Goal: Information Seeking & Learning: Learn about a topic

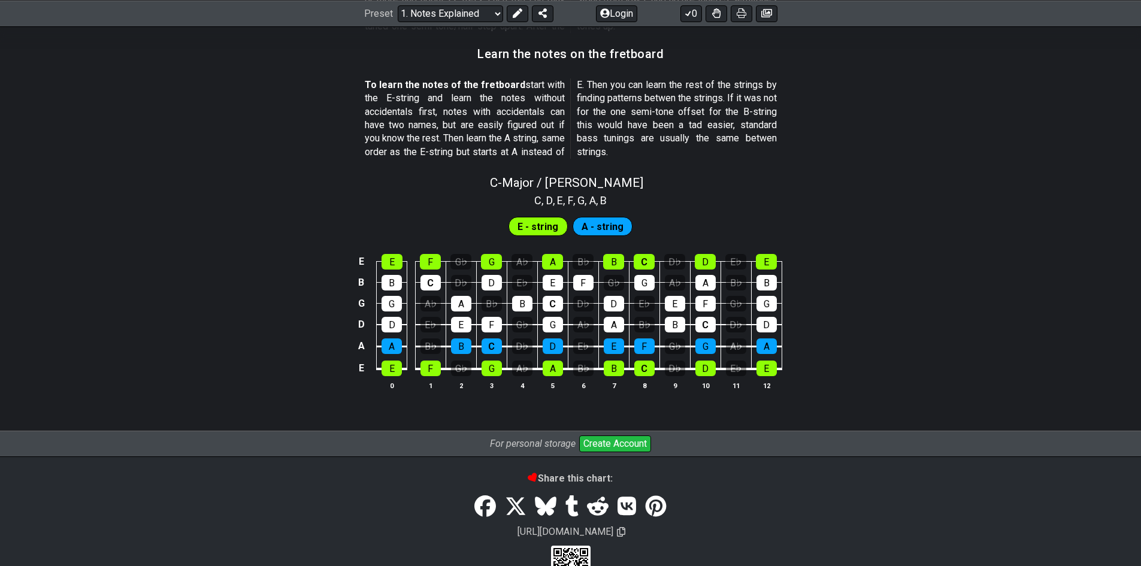
scroll to position [1101, 0]
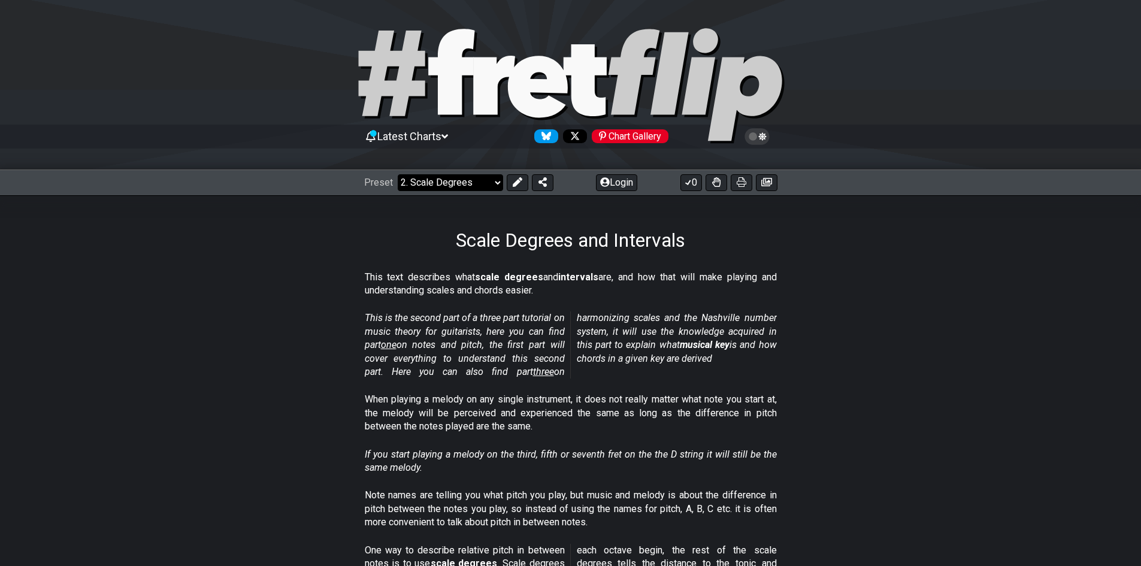
click at [469, 187] on select "Welcome to #fretflip! Initial Preset Custom Preset Minor Pentatonic Major Penta…" at bounding box center [450, 182] width 105 height 17
drag, startPoint x: 585, startPoint y: 336, endPoint x: 557, endPoint y: 297, distance: 48.2
click at [585, 336] on em "This is the second part of a three part tutorial on music theory for guitarists…" at bounding box center [571, 344] width 412 height 65
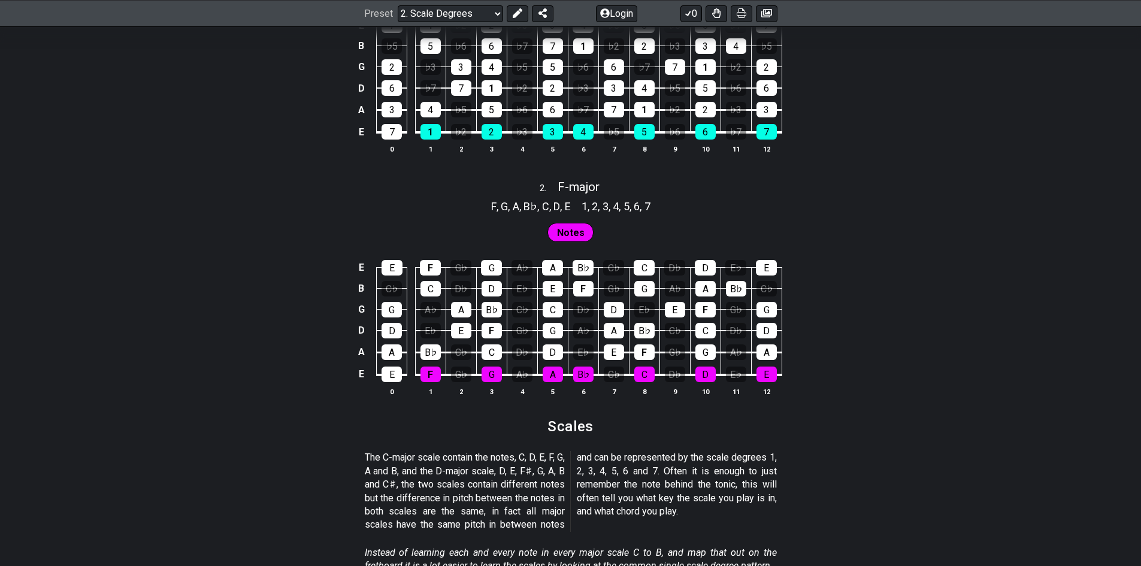
scroll to position [898, 0]
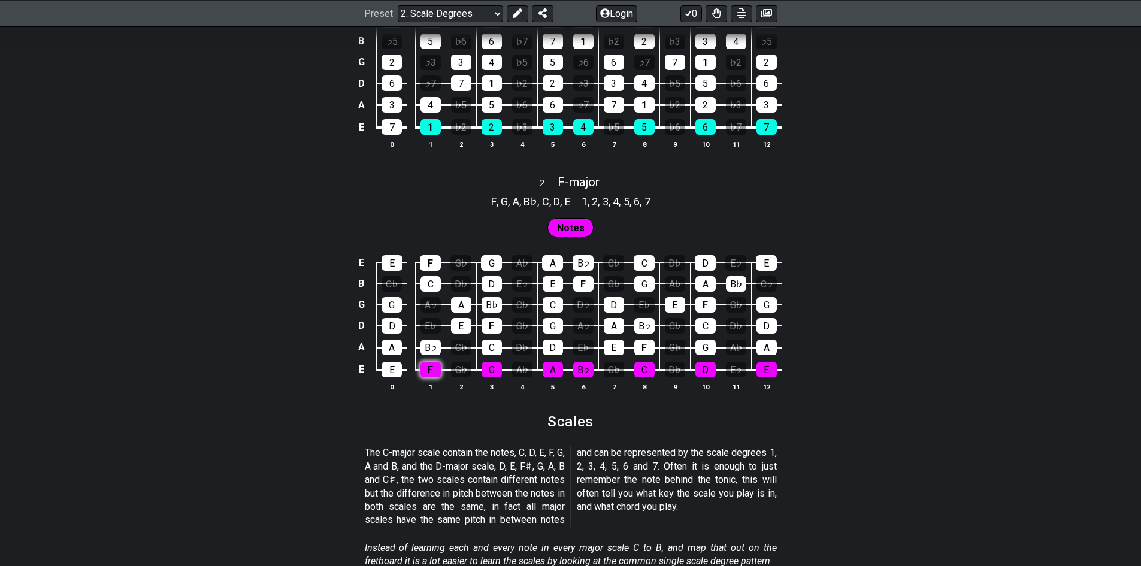
click at [421, 372] on div "F" at bounding box center [430, 370] width 20 height 16
click at [517, 370] on div "A♭" at bounding box center [522, 370] width 20 height 16
click at [495, 369] on div "G" at bounding box center [491, 370] width 20 height 16
click at [523, 370] on div "A♭" at bounding box center [522, 370] width 20 height 16
click at [492, 372] on div "G" at bounding box center [491, 370] width 20 height 16
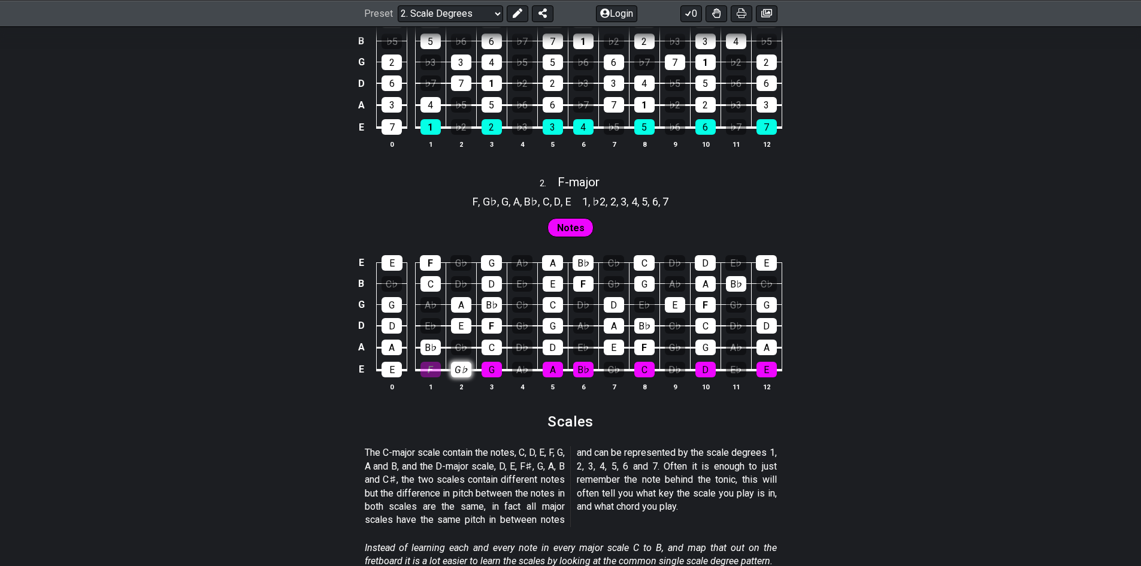
click at [464, 371] on div "G♭" at bounding box center [461, 370] width 20 height 16
click at [425, 366] on div "F" at bounding box center [430, 370] width 20 height 16
click at [457, 369] on div "G♭" at bounding box center [461, 370] width 20 height 16
drag, startPoint x: 511, startPoint y: 372, endPoint x: 495, endPoint y: 365, distance: 18.2
